Goal: Obtain resource: Obtain resource

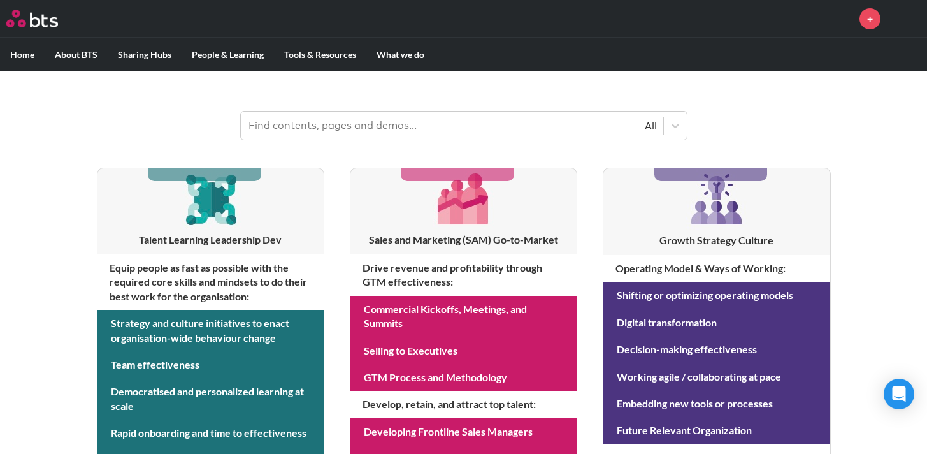
scroll to position [149, 0]
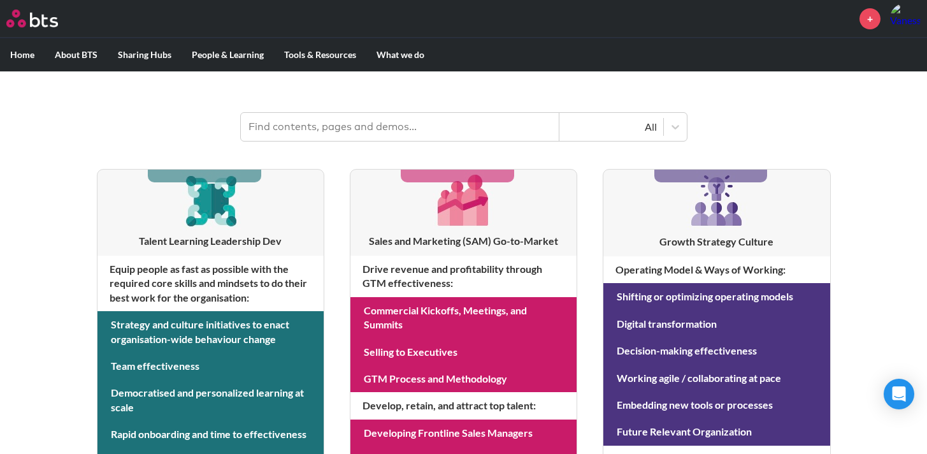
click at [700, 236] on h3 "Growth Strategy Culture" at bounding box center [717, 242] width 226 height 14
click at [696, 273] on h4 "Operating Model & Ways of Working :" at bounding box center [717, 269] width 226 height 27
click at [488, 136] on input "text" at bounding box center [400, 127] width 319 height 28
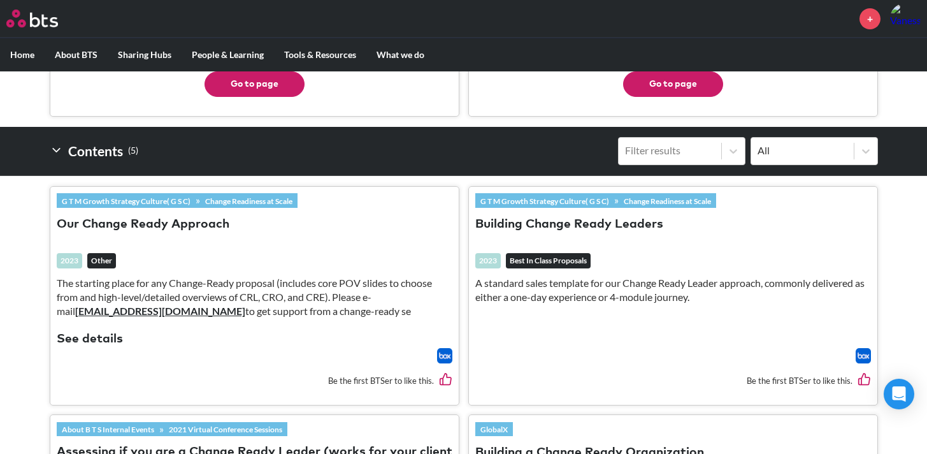
scroll to position [392, 0]
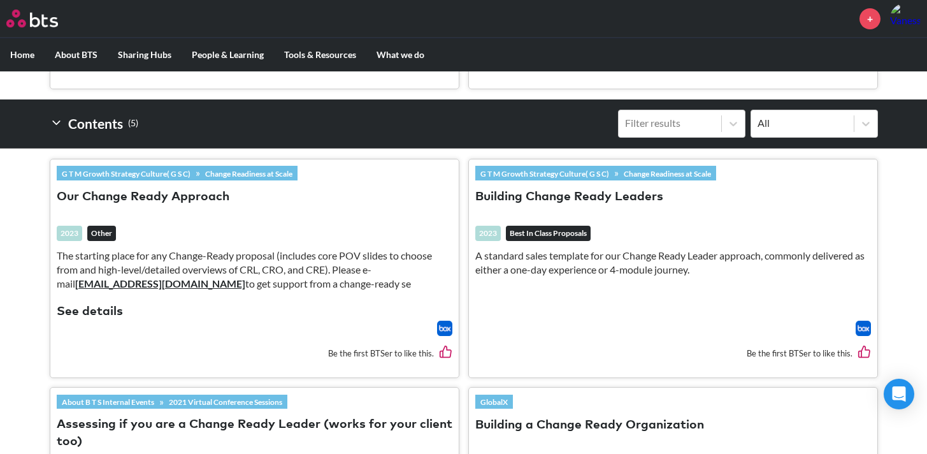
type input "change ready"
click at [99, 261] on p "The starting place for any Change-Ready proposal (includes core POV slides to c…" at bounding box center [255, 270] width 396 height 43
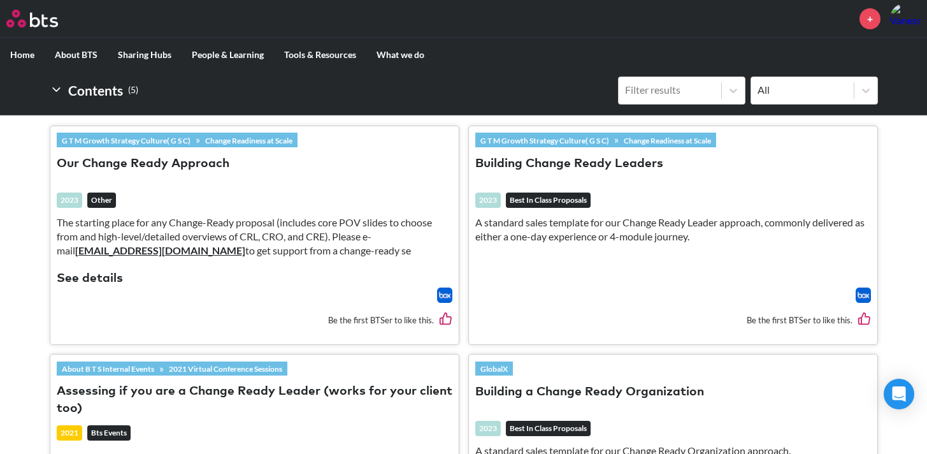
scroll to position [428, 0]
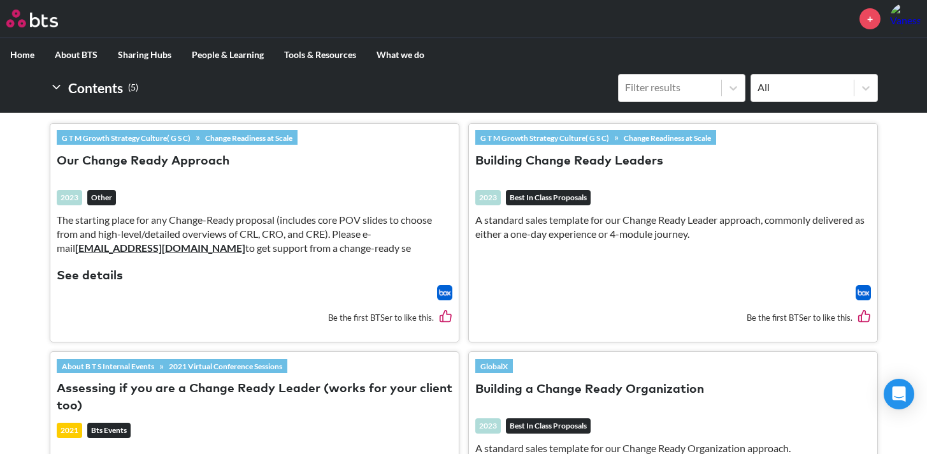
click at [254, 139] on link "Change Readiness at Scale" at bounding box center [249, 138] width 98 height 14
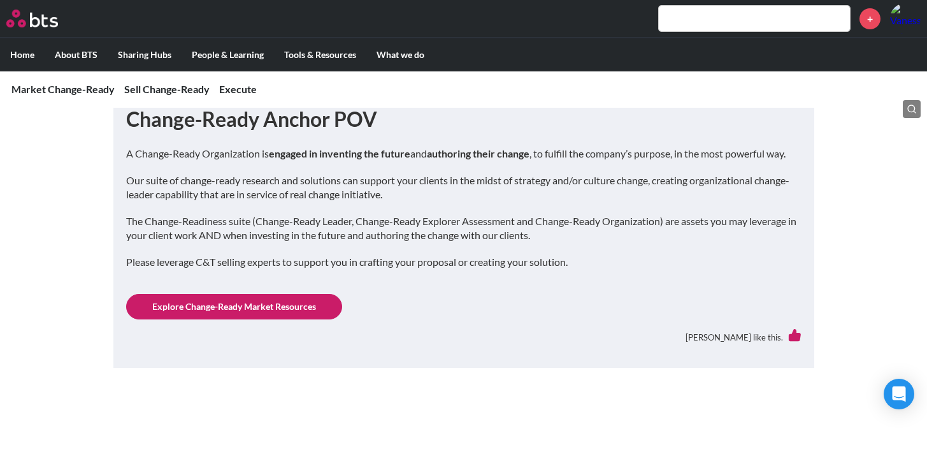
scroll to position [389, 0]
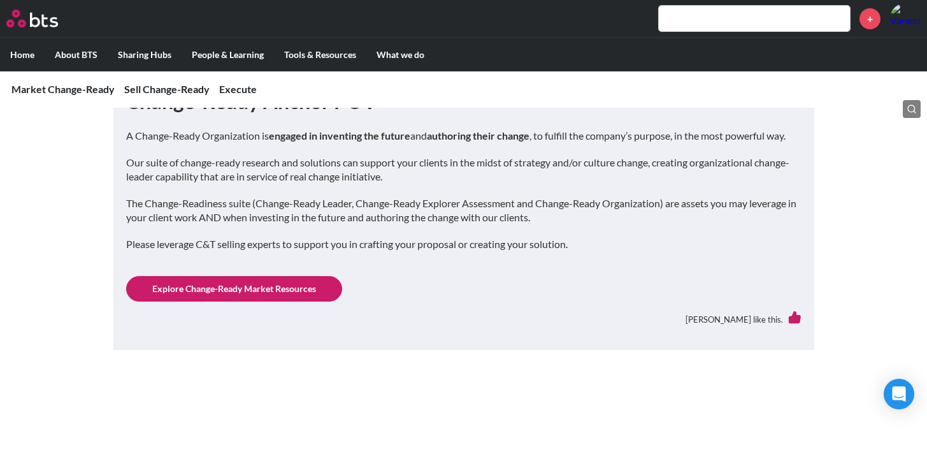
click at [250, 289] on link "Explore Change-Ready Market Resources" at bounding box center [234, 288] width 216 height 25
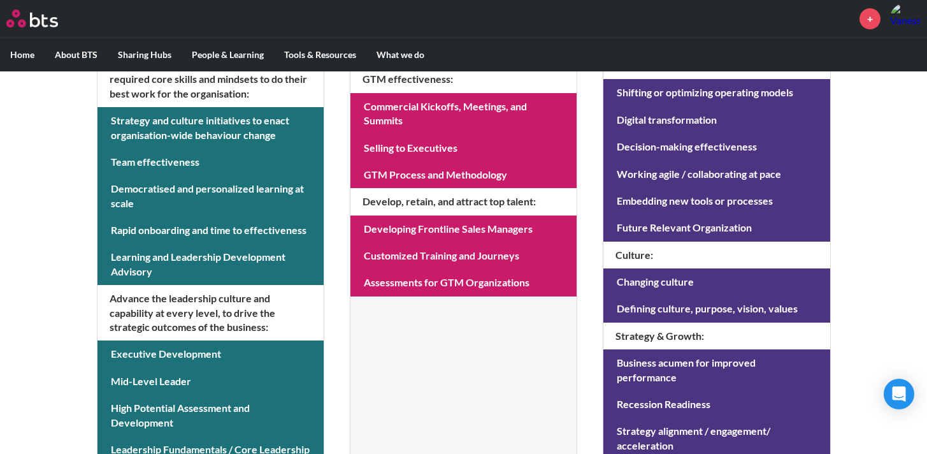
scroll to position [362, 0]
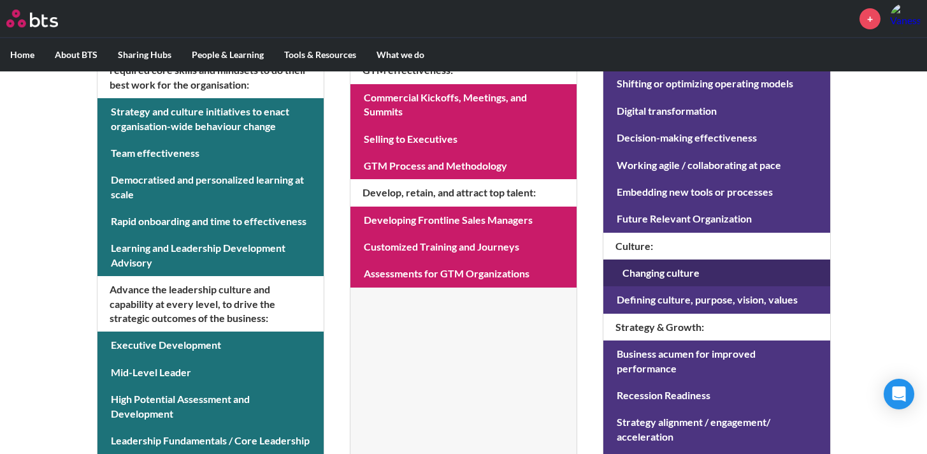
click at [655, 268] on link at bounding box center [717, 272] width 226 height 27
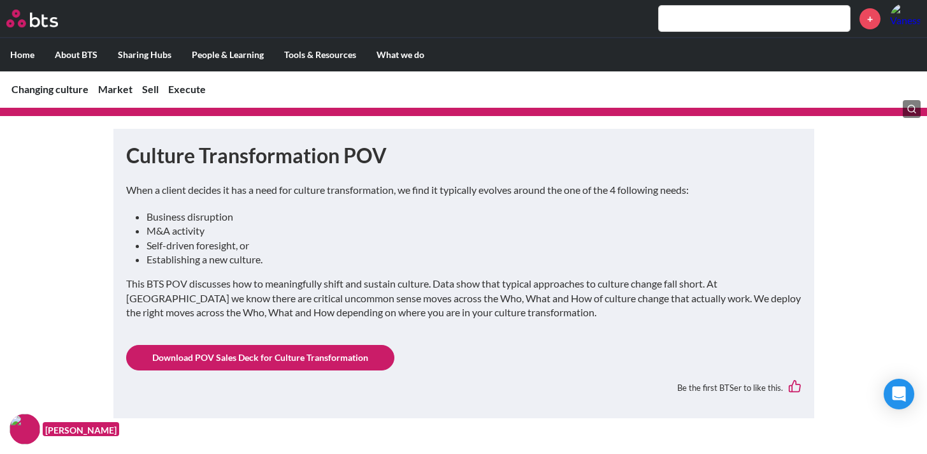
scroll to position [555, 0]
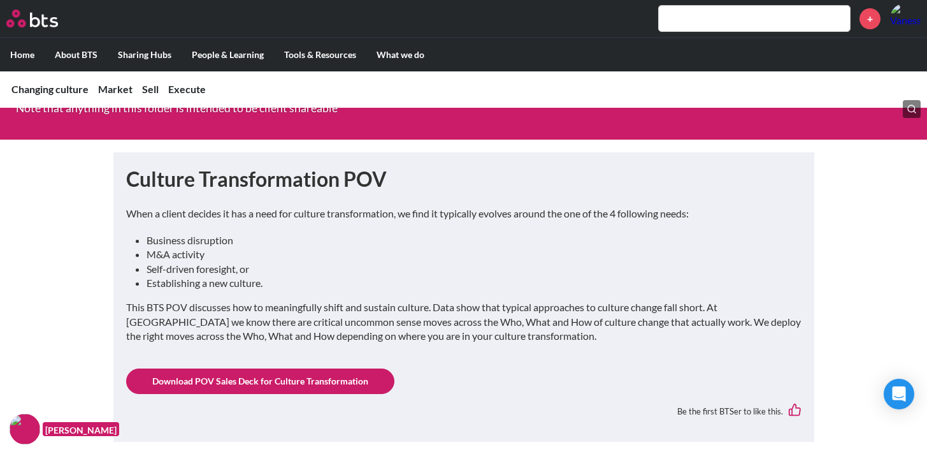
click at [375, 371] on link "Download POV Sales Deck for Culture Transformation" at bounding box center [260, 380] width 268 height 25
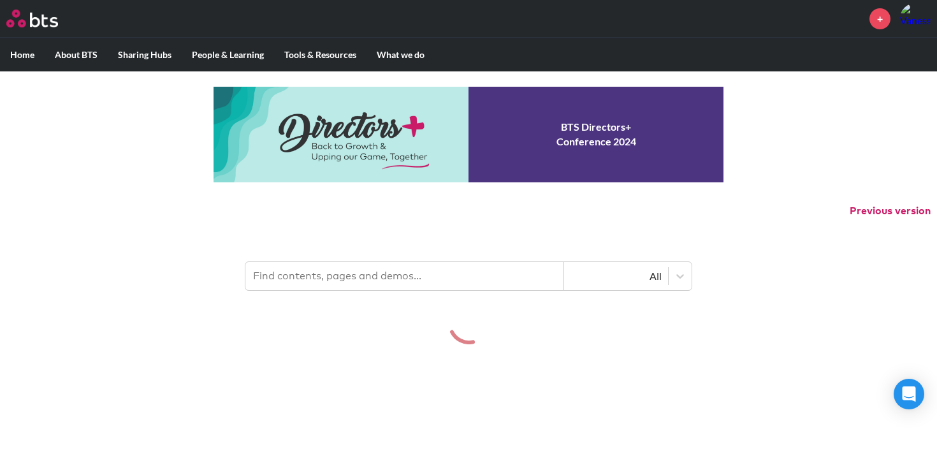
click at [356, 267] on input "text" at bounding box center [404, 276] width 319 height 28
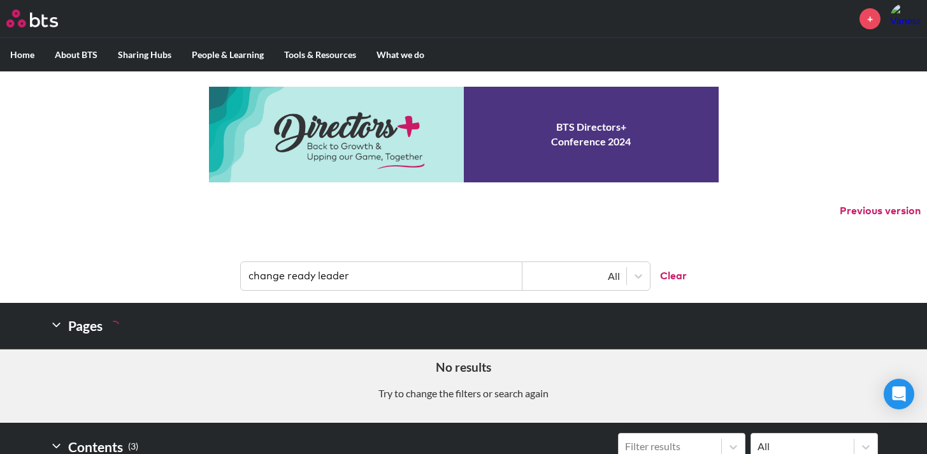
click at [451, 274] on input "change ready leader" at bounding box center [382, 276] width 282 height 28
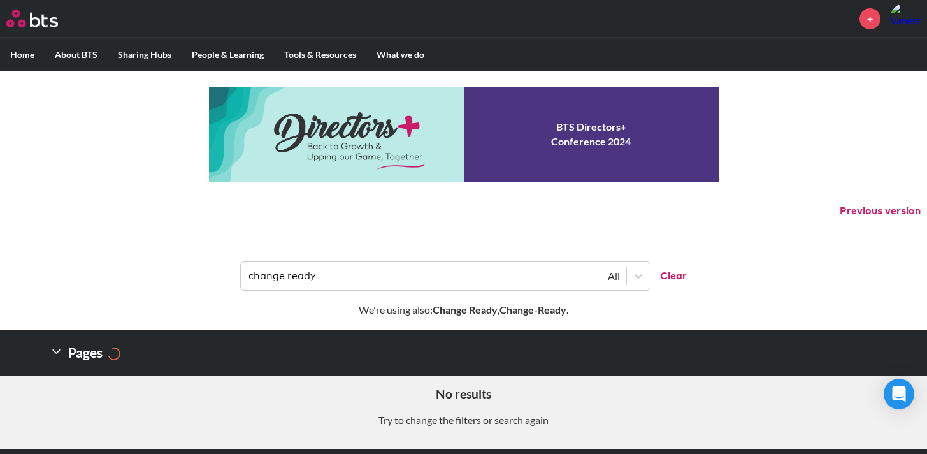
type input "change ready"
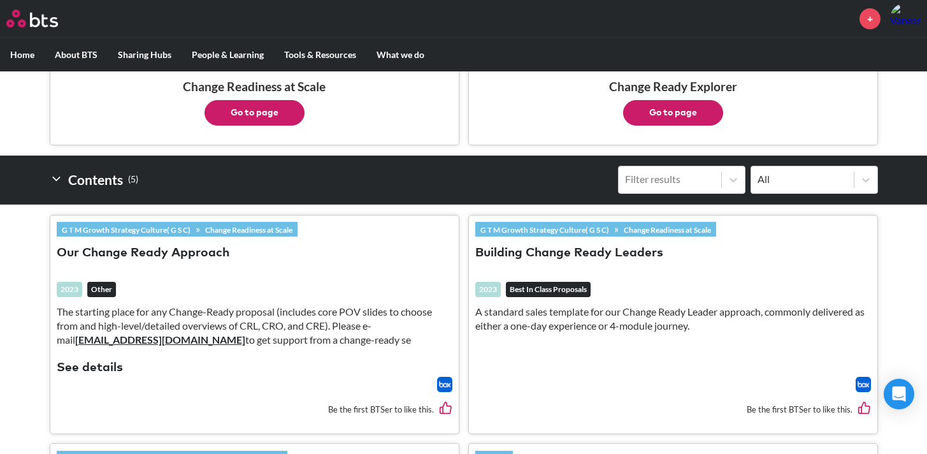
scroll to position [337, 0]
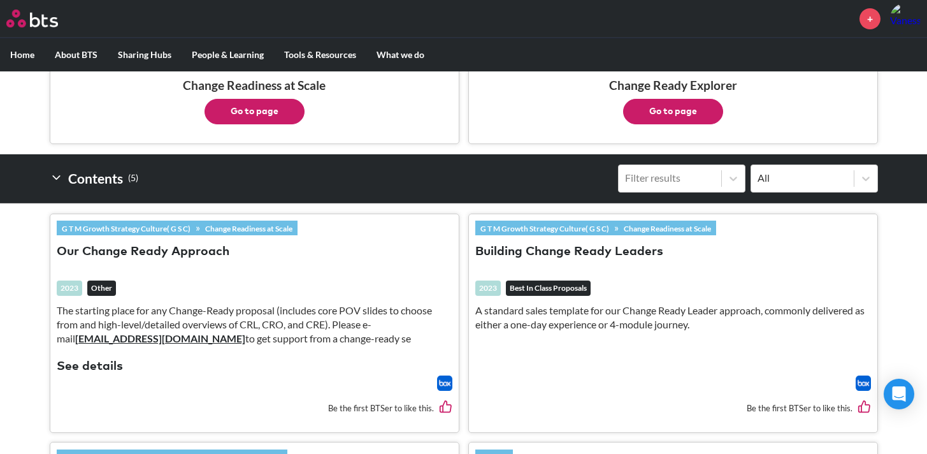
click at [240, 225] on link "Change Readiness at Scale" at bounding box center [249, 228] width 98 height 14
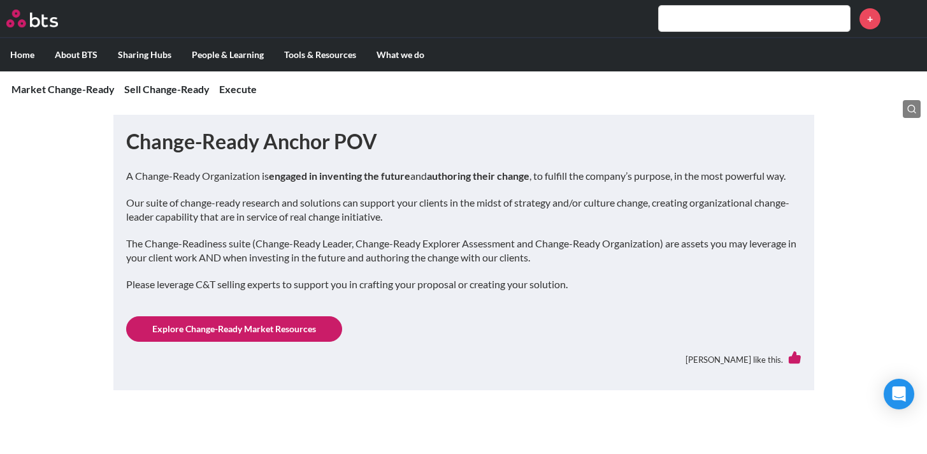
scroll to position [368, 0]
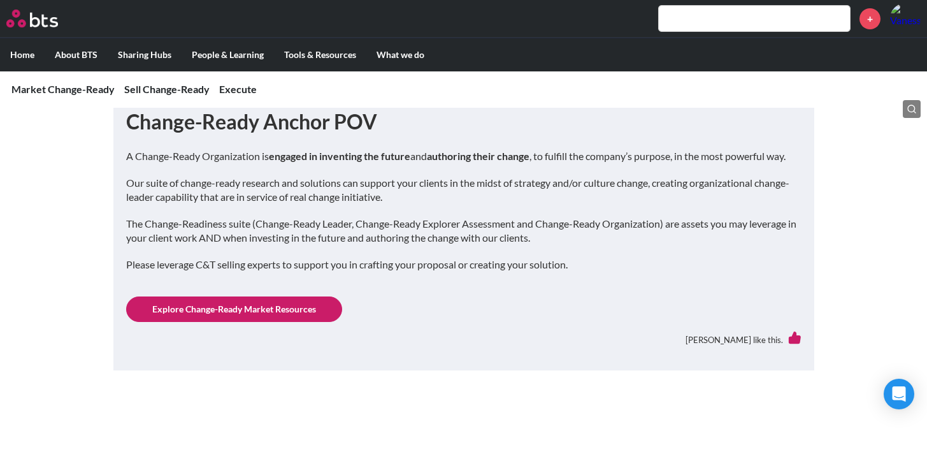
click at [227, 308] on link "Explore Change-Ready Market Resources" at bounding box center [234, 308] width 216 height 25
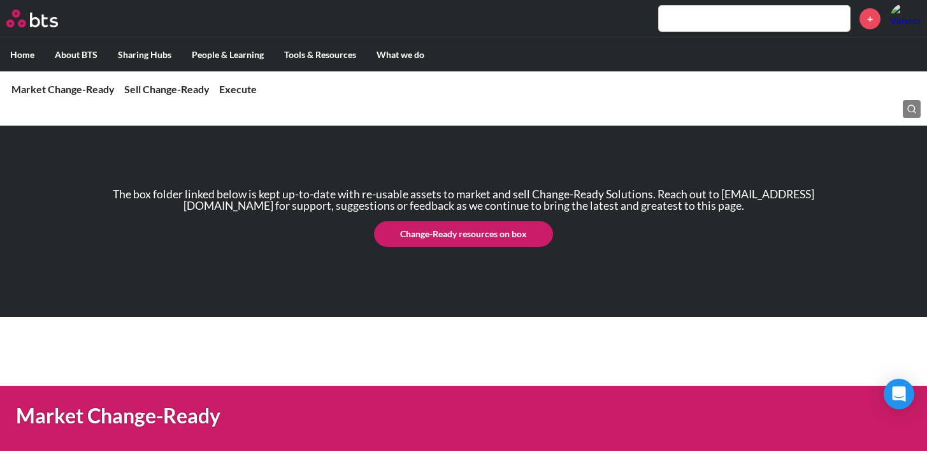
click at [424, 235] on link "Change-Ready resources on box" at bounding box center [463, 233] width 179 height 25
